Goal: Task Accomplishment & Management: Manage account settings

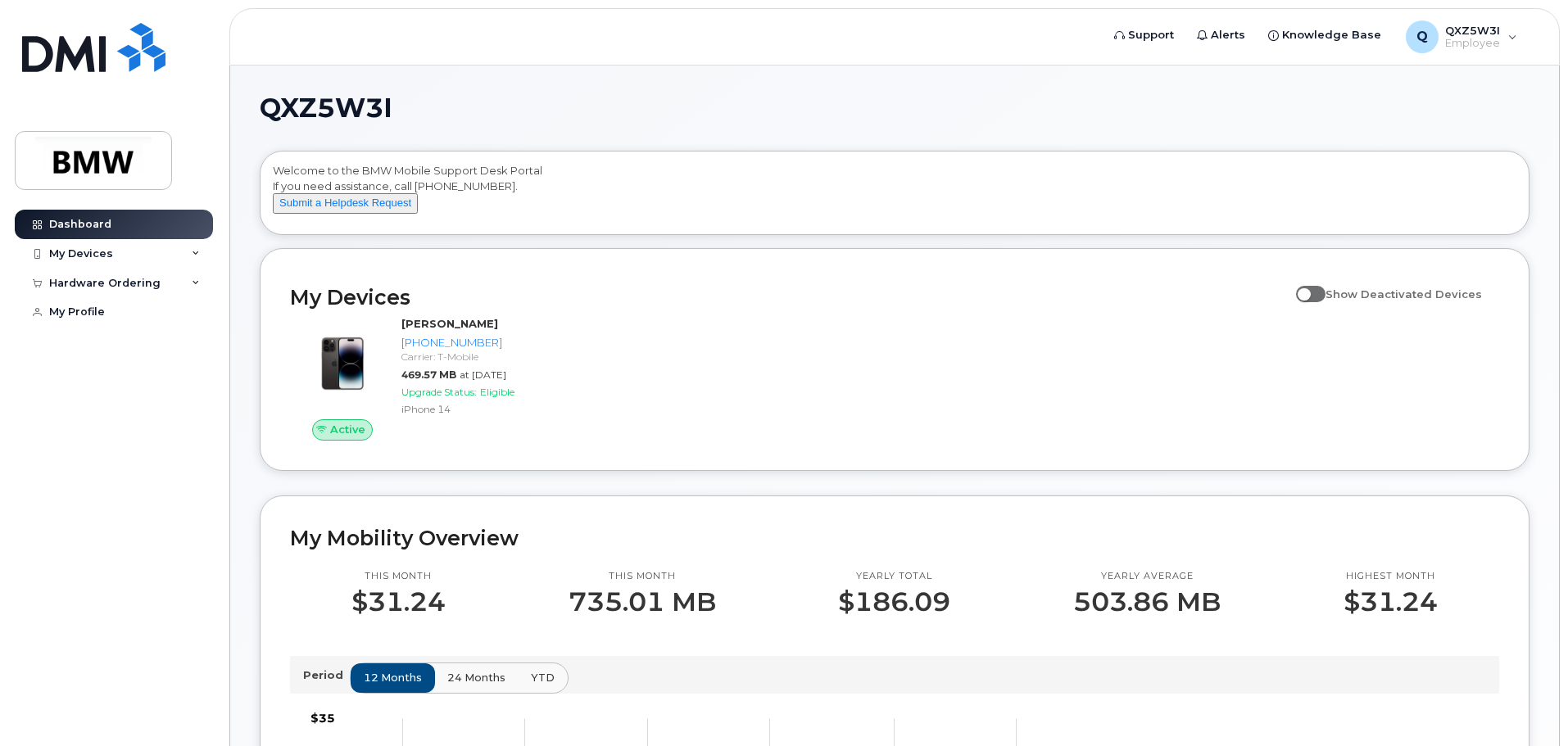
click at [849, 450] on div "Active [PERSON_NAME] [PHONE_NUMBER] Carrier: T-Mobile 469.57 MB at [DATE] Upgra…" at bounding box center [895, 379] width 1229 height 144
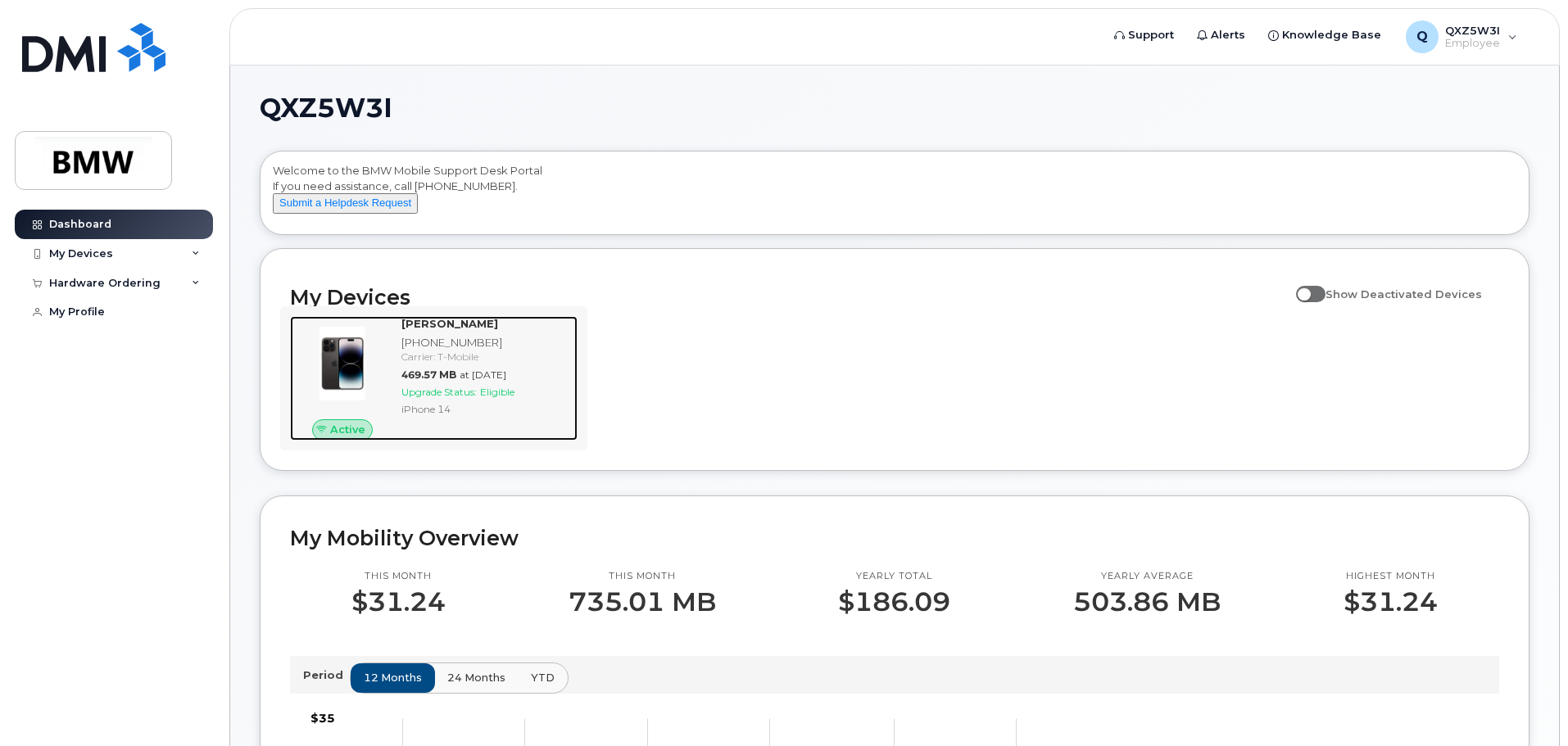
click at [342, 383] on img at bounding box center [342, 363] width 79 height 79
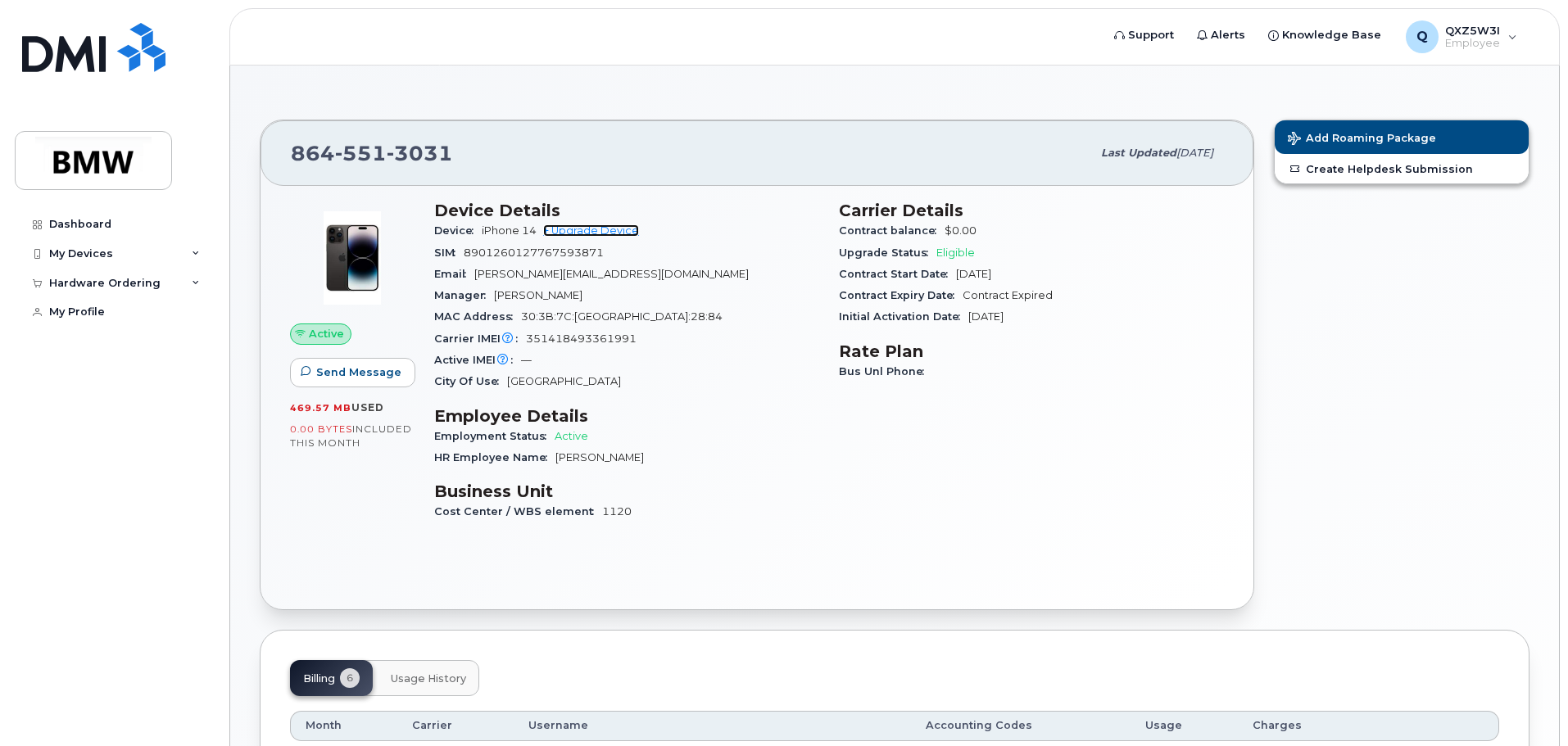
click at [607, 233] on link "+ Upgrade Device" at bounding box center [590, 230] width 96 height 13
click at [1475, 344] on div "Add Roaming Package Create Helpdesk Submission" at bounding box center [1402, 365] width 275 height 511
drag, startPoint x: 193, startPoint y: 1, endPoint x: 633, endPoint y: 73, distance: 445.9
click at [633, 73] on div "864 551 3031 Last updated Sep 13, 2025 Active Send Message 469.57 MB  used 0.00…" at bounding box center [895, 568] width 1329 height 1007
